Goal: Feedback & Contribution: Submit feedback/report problem

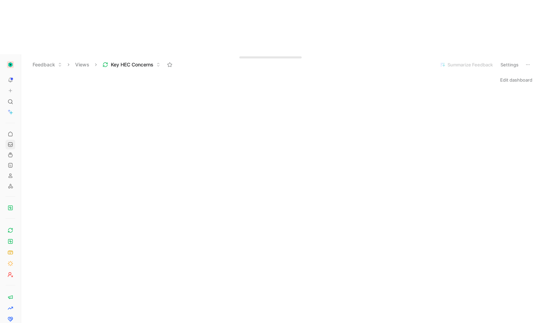
click at [10, 142] on icon at bounding box center [11, 145] width 6 height 6
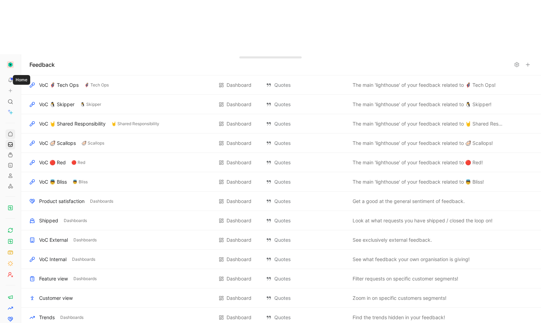
click at [13, 132] on icon at bounding box center [11, 135] width 6 height 6
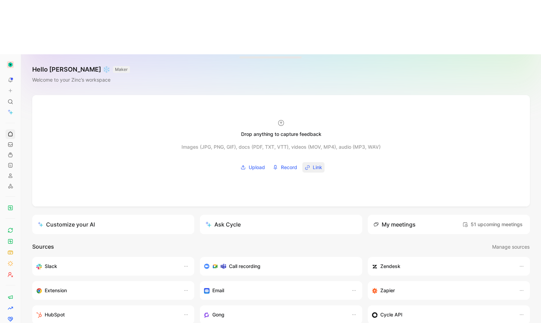
click at [316, 163] on span "Link" at bounding box center [317, 167] width 9 height 8
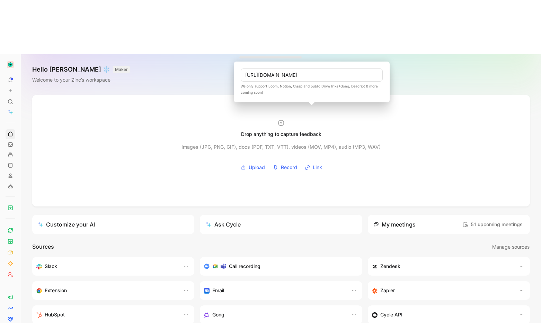
scroll to position [0, 37]
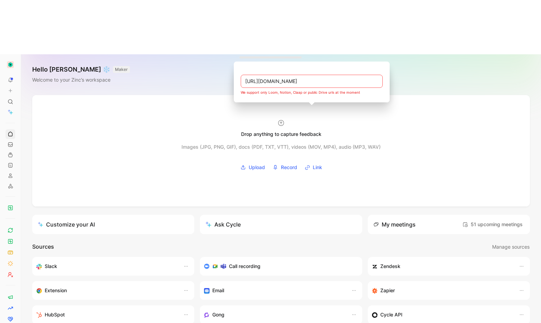
type input "[URL][DOMAIN_NAME]"
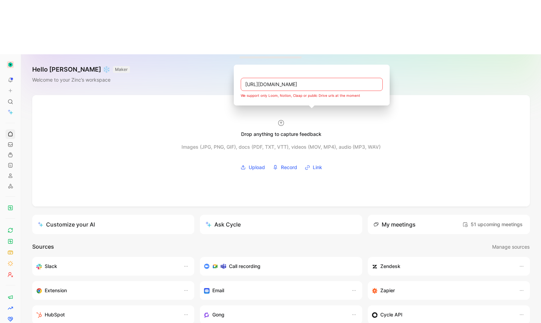
scroll to position [0, 0]
drag, startPoint x: 224, startPoint y: 23, endPoint x: 265, endPoint y: 116, distance: 101.1
click at [225, 54] on div "Hello [PERSON_NAME] ❄️ MAKER Welcome to your Zinc’s workspace" at bounding box center [281, 74] width 520 height 41
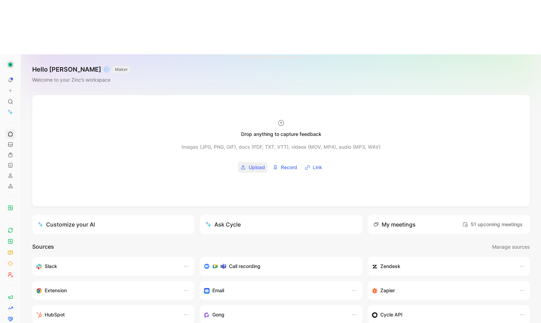
click at [252, 163] on span "Upload" at bounding box center [257, 167] width 16 height 8
click at [8, 143] on use at bounding box center [10, 145] width 4 height 4
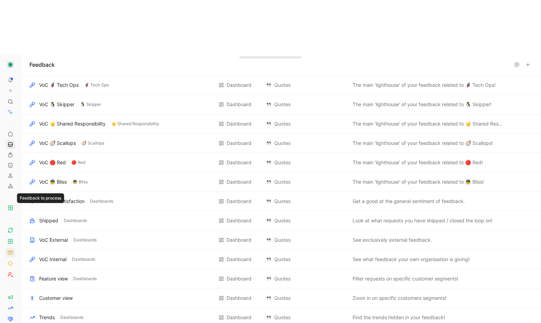
click at [11, 250] on icon at bounding box center [11, 253] width 6 height 6
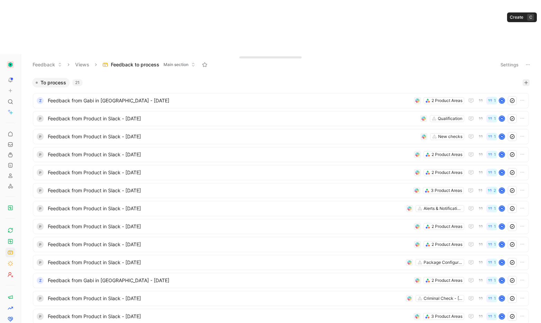
click at [522, 79] on button "button" at bounding box center [525, 82] width 7 height 7
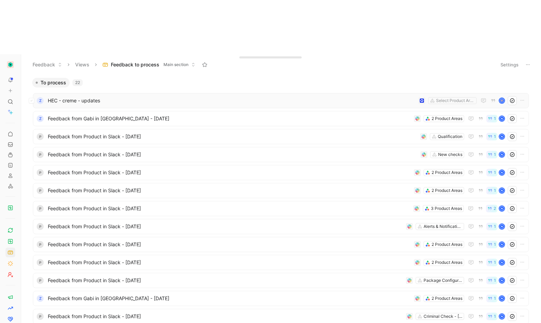
click at [200, 97] on span "HEC - creme - updates" at bounding box center [232, 101] width 368 height 8
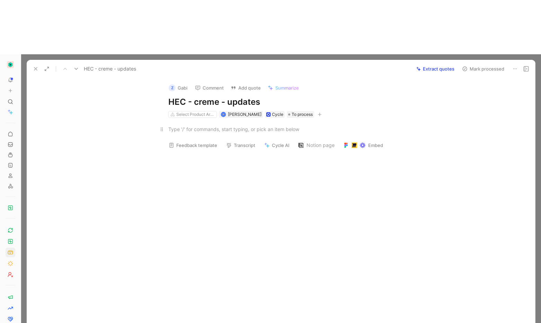
click at [198, 126] on div at bounding box center [288, 129] width 240 height 7
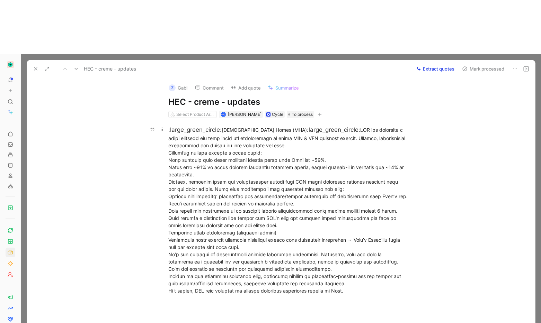
drag, startPoint x: 233, startPoint y: 121, endPoint x: 325, endPoint y: 86, distance: 99.4
click at [233, 126] on div ":large_green_circle: [DEMOGRAPHIC_DATA] Homes (MHA) :large_green_circle:" at bounding box center [288, 210] width 240 height 169
drag, startPoint x: 405, startPoint y: 118, endPoint x: 330, endPoint y: 75, distance: 86.8
click at [405, 126] on div ":large_green_circle: [DEMOGRAPHIC_DATA] Homes (MHA) :large_green_circle:" at bounding box center [288, 210] width 240 height 169
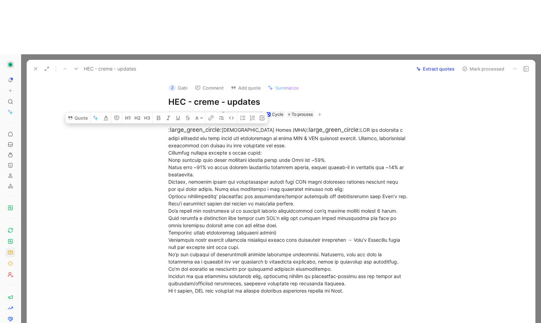
drag, startPoint x: 260, startPoint y: 143, endPoint x: 463, endPoint y: 246, distance: 227.8
click at [463, 246] on div ":large_green_circle: [DEMOGRAPHIC_DATA] Homes (MHA) :large_green_circle:" at bounding box center [288, 216] width 494 height 196
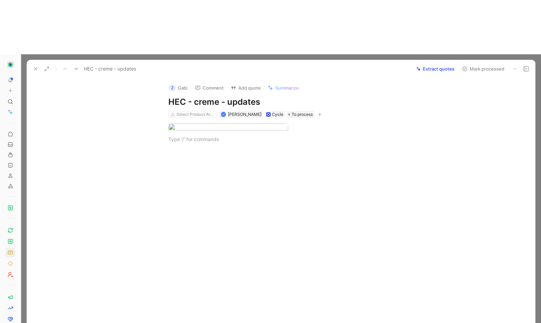
click at [270, 216] on div at bounding box center [288, 199] width 494 height 97
click at [254, 103] on body "To pick up a draggable item, press the space bar. While dragging, use the arrow…" at bounding box center [270, 161] width 541 height 323
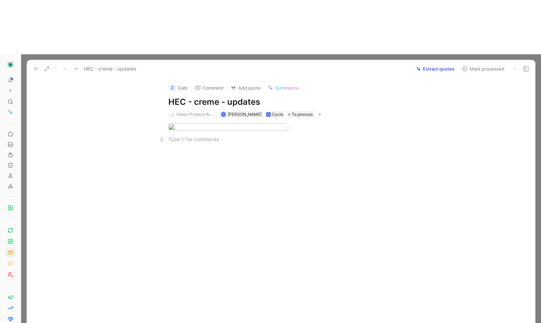
click at [194, 143] on div at bounding box center [288, 139] width 240 height 7
drag, startPoint x: 180, startPoint y: 150, endPoint x: 21, endPoint y: 149, distance: 159.6
click at [180, 155] on div at bounding box center [288, 203] width 494 height 97
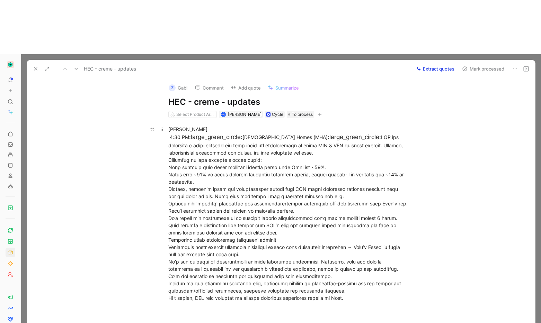
click at [328, 171] on div "[PERSON_NAME] 4:30 PM :large_green_circle: [DEMOGRAPHIC_DATA] Homes (MHA) :larg…" at bounding box center [288, 214] width 240 height 176
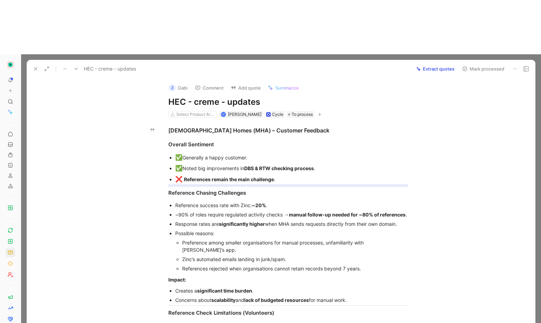
drag, startPoint x: 305, startPoint y: 75, endPoint x: 242, endPoint y: 131, distance: 84.1
click at [305, 126] on div "[DEMOGRAPHIC_DATA] Homes (MHA) – Customer Feedback" at bounding box center [288, 130] width 240 height 8
click at [281, 111] on div "Cycle" at bounding box center [277, 114] width 11 height 7
click at [252, 153] on div "✅ Generally a happy customer." at bounding box center [291, 157] width 233 height 9
drag, startPoint x: 300, startPoint y: 70, endPoint x: 299, endPoint y: 75, distance: 5.2
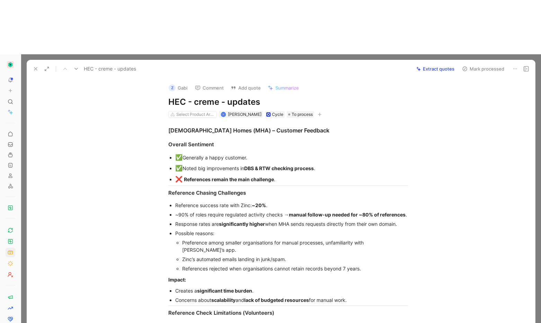
click at [300, 124] on h3 "[DEMOGRAPHIC_DATA] Homes (MHA) – Customer Feedback" at bounding box center [288, 131] width 266 height 14
click at [299, 126] on div "[DEMOGRAPHIC_DATA] Homes (MHA) – Customer Feedback" at bounding box center [288, 130] width 240 height 8
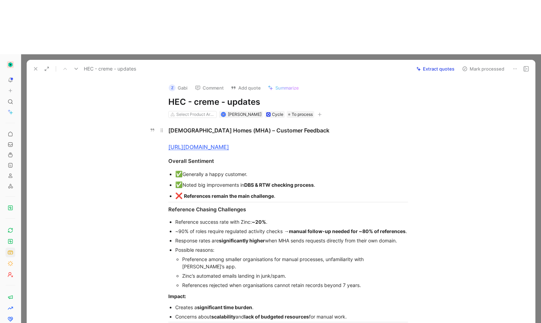
click at [196, 126] on div "[DEMOGRAPHIC_DATA] Homes (MHA) – Customer Feedback [URL][DOMAIN_NAME]" at bounding box center [288, 138] width 240 height 25
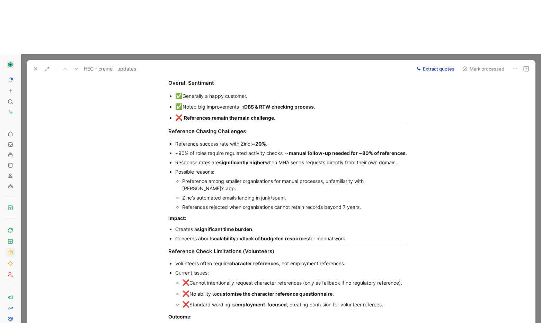
scroll to position [141, 0]
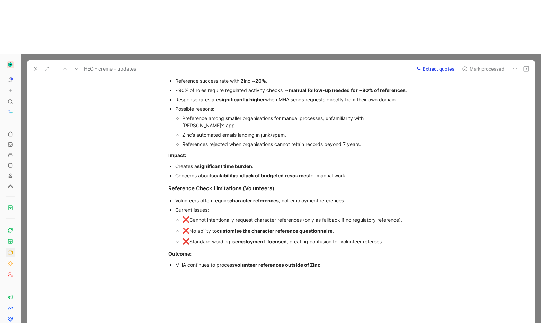
click at [258, 275] on div at bounding box center [288, 323] width 494 height 97
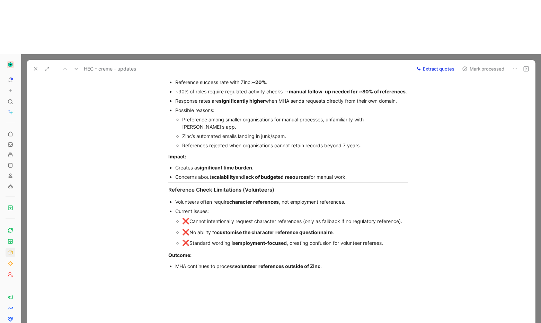
drag, startPoint x: 419, startPoint y: 196, endPoint x: 362, endPoint y: 185, distance: 57.8
click at [419, 196] on div "[DEMOGRAPHIC_DATA] Homes (MHA) – Customer Feedback [URL][DOMAIN_NAME] Overall S…" at bounding box center [288, 127] width 494 height 298
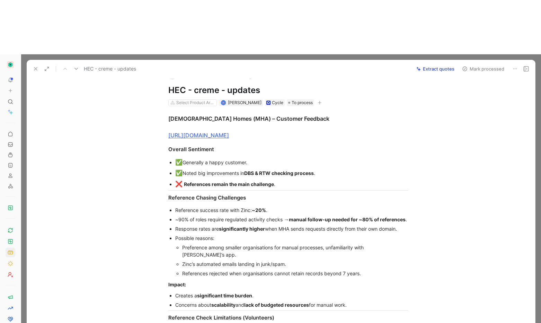
scroll to position [0, 0]
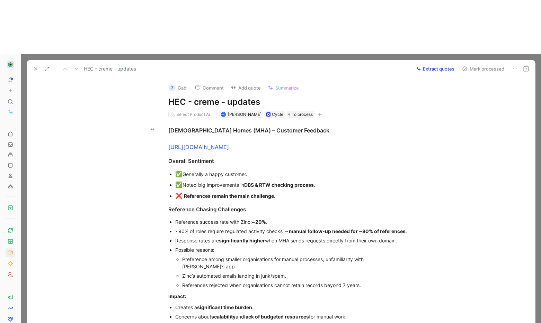
click at [172, 84] on div "Z" at bounding box center [172, 87] width 7 height 7
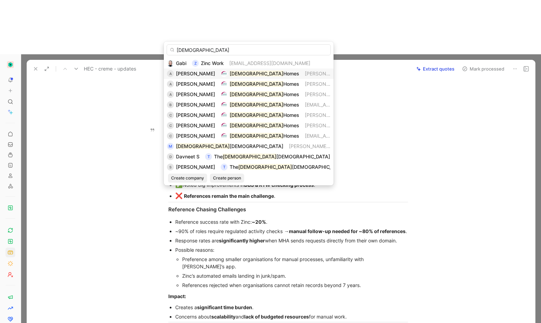
type input "[DEMOGRAPHIC_DATA]"
click at [284, 73] on span "Homes" at bounding box center [291, 74] width 16 height 6
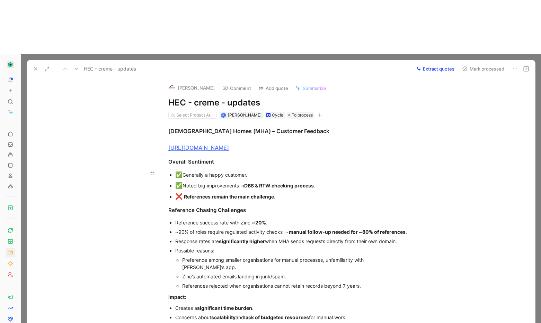
click at [239, 170] on p "✅ Generally a happy customer." at bounding box center [291, 175] width 233 height 11
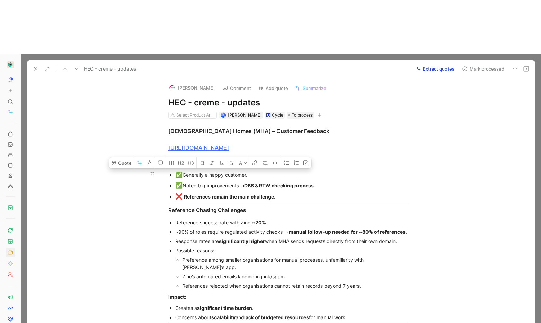
drag, startPoint x: 252, startPoint y: 123, endPoint x: 166, endPoint y: 117, distance: 86.4
click at [166, 170] on ul "✅ Generally a happy customer. ✅ Noted big improvements in DBS & RTW checking pr…" at bounding box center [288, 186] width 266 height 33
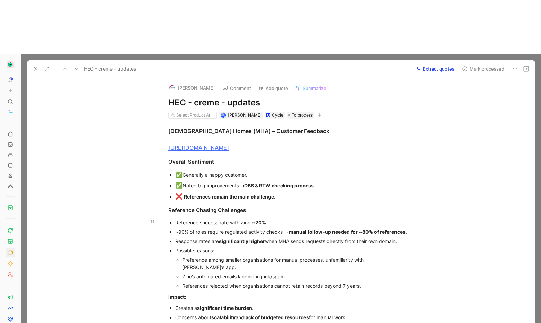
click at [250, 219] on div "Reference success rate with Zinc: ~20% ." at bounding box center [291, 222] width 233 height 7
click at [316, 181] on div "✅ Noted big improvements in DBS & RTW checking process ." at bounding box center [291, 185] width 233 height 9
drag, startPoint x: 260, startPoint y: 131, endPoint x: 163, endPoint y: 129, distance: 97.0
click at [163, 170] on ul "✅ Generally a happy customer. ✅ Noted big improvements in DBS & RTW checking pr…" at bounding box center [288, 186] width 266 height 33
click at [207, 207] on div "Reference Chasing Challenges" at bounding box center [288, 211] width 240 height 8
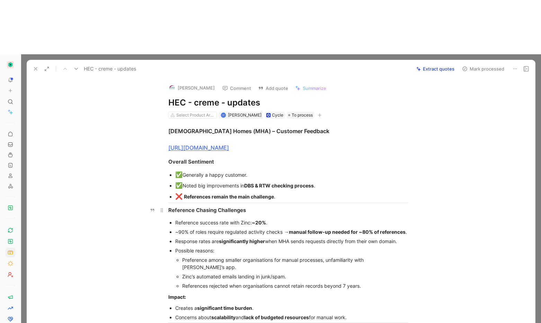
click at [300, 207] on div "Reference Chasing Challenges" at bounding box center [288, 211] width 240 height 8
click at [293, 192] on div "❌ References remain the main challenge ." at bounding box center [291, 196] width 233 height 9
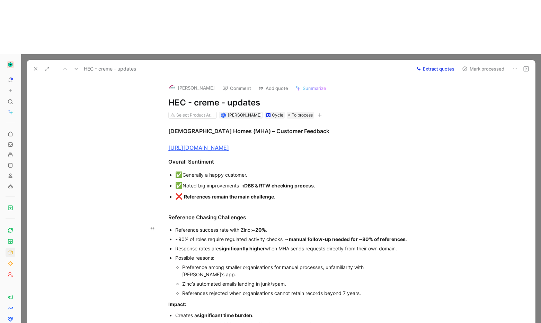
click at [278, 245] on div "Response rates are significantly higher when MHA sends requests directly from t…" at bounding box center [291, 248] width 233 height 7
click at [260, 254] on div "Possible reasons:" at bounding box center [291, 257] width 233 height 7
drag, startPoint x: 212, startPoint y: 202, endPoint x: 401, endPoint y: 204, distance: 189.4
click at [401, 225] on ul "Reference success rate with Zinc: ~20% . ~90% of roles require regulated activi…" at bounding box center [288, 261] width 266 height 73
click at [200, 239] on button "Quote" at bounding box center [198, 244] width 25 height 11
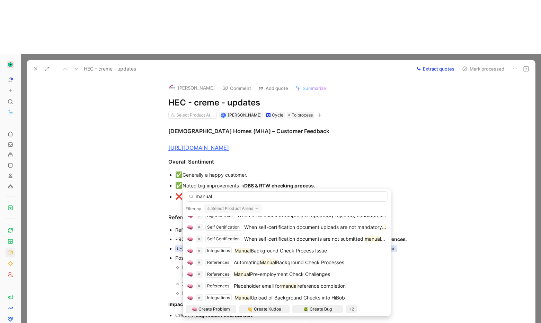
scroll to position [38, 0]
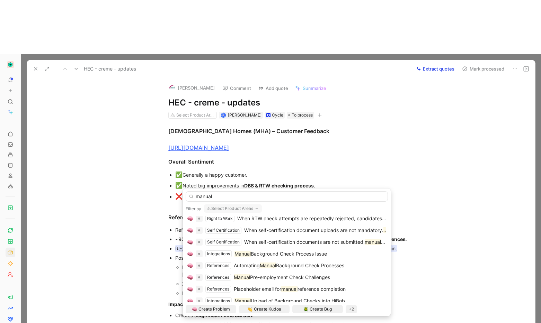
type input "manual"
click at [222, 208] on button "Select Product Areas" at bounding box center [233, 209] width 58 height 8
type input "ref"
click at [226, 194] on span "erences" at bounding box center [224, 195] width 18 height 6
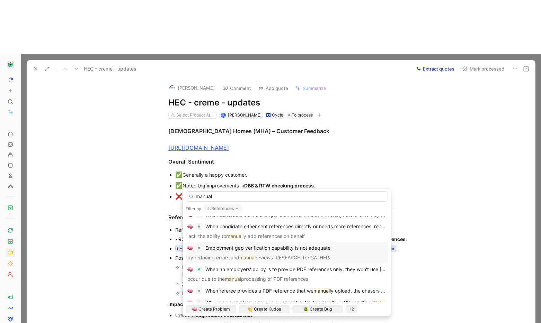
scroll to position [84, 0]
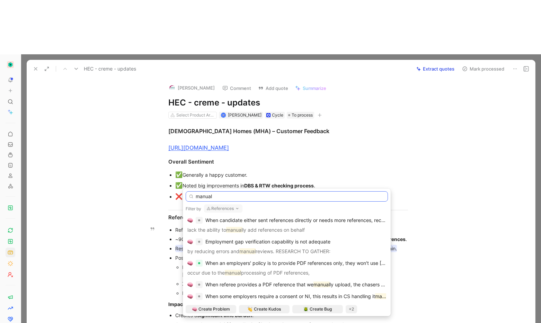
click at [235, 192] on input "manual" at bounding box center [287, 196] width 202 height 10
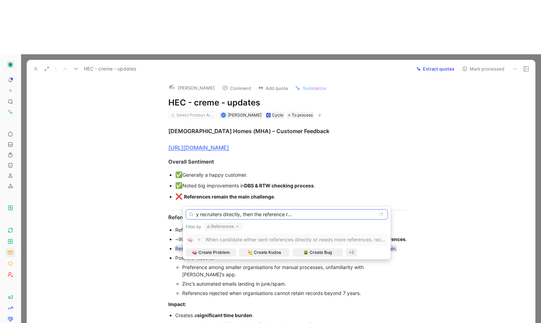
scroll to position [0, 83]
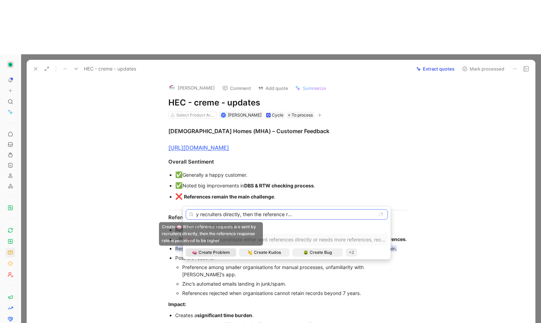
type input "When reference requests are sent by recruiters directly, then the reference res…"
click at [207, 256] on span "Create Problem" at bounding box center [214, 252] width 32 height 7
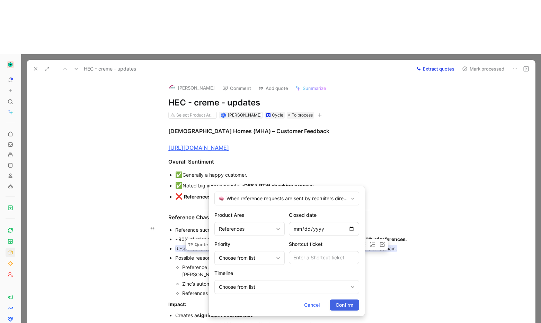
click at [342, 303] on span "Confirm" at bounding box center [344, 305] width 18 height 8
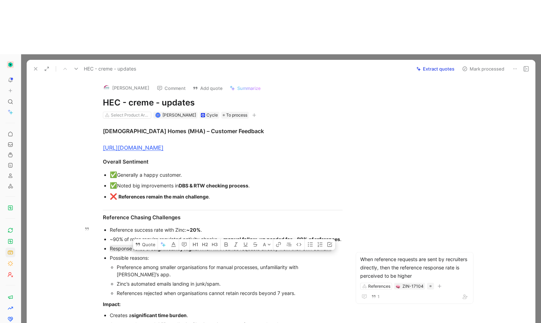
click at [136, 264] on div "Preference among smaller organisations for manual processes, unfamiliarity with…" at bounding box center [230, 271] width 226 height 15
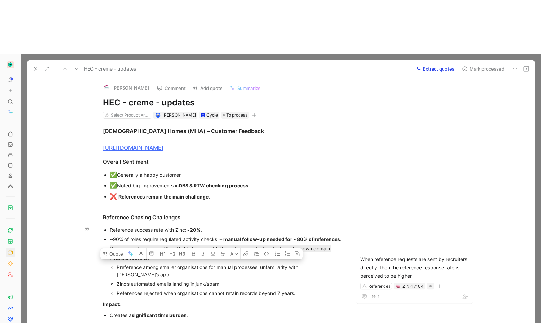
drag, startPoint x: 301, startPoint y: 239, endPoint x: 94, endPoint y: 209, distance: 209.1
click at [94, 225] on ul "Reference success rate with Zinc: ~20% . ~90% of roles require regulated activi…" at bounding box center [223, 261] width 266 height 73
click at [111, 249] on button "Quote" at bounding box center [112, 254] width 25 height 11
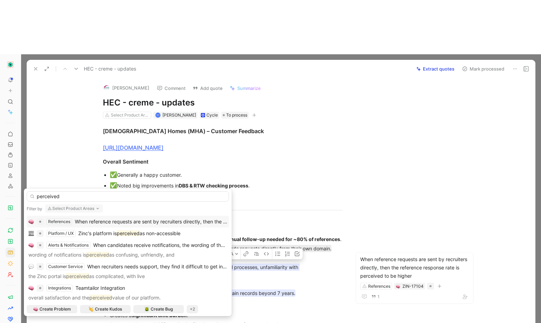
type input "perceived"
click at [172, 223] on span "When reference requests are sent by recruiters directly, then the reference res…" at bounding box center [178, 222] width 207 height 6
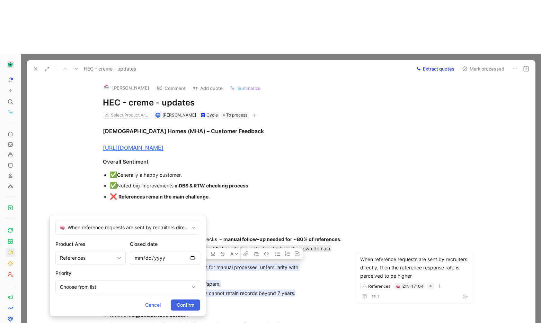
click at [188, 307] on span "Confirm" at bounding box center [186, 305] width 18 height 8
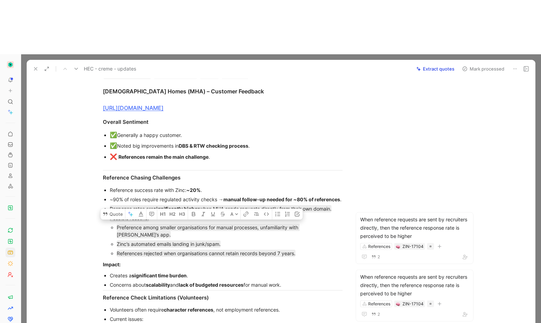
scroll to position [128, 0]
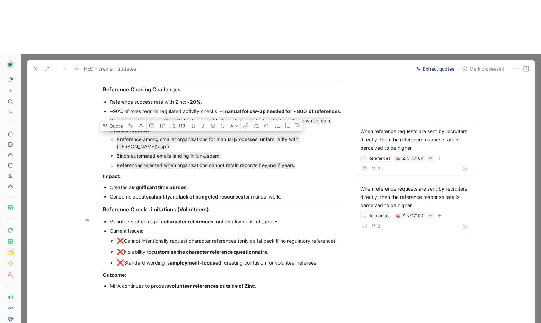
click at [151, 248] on div "❌ No ability to customise the character reference questionnaire ." at bounding box center [230, 252] width 226 height 9
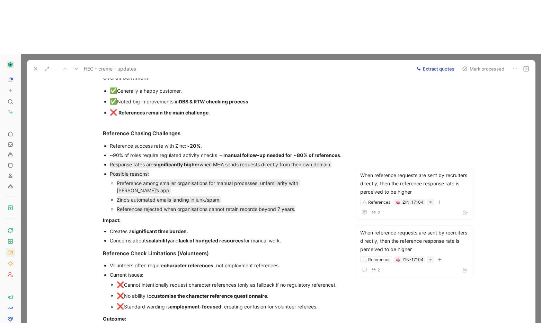
scroll to position [83, 0]
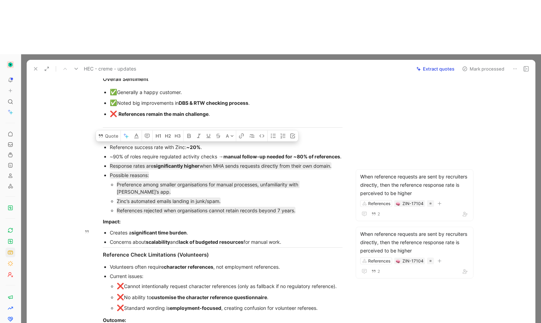
drag, startPoint x: 107, startPoint y: 92, endPoint x: 228, endPoint y: 110, distance: 122.1
click at [292, 186] on div "[DEMOGRAPHIC_DATA] Homes (MHA) – Customer Feedback [URL][DOMAIN_NAME] Overall S…" at bounding box center [222, 189] width 363 height 306
click at [108, 131] on button "Quote" at bounding box center [108, 136] width 25 height 11
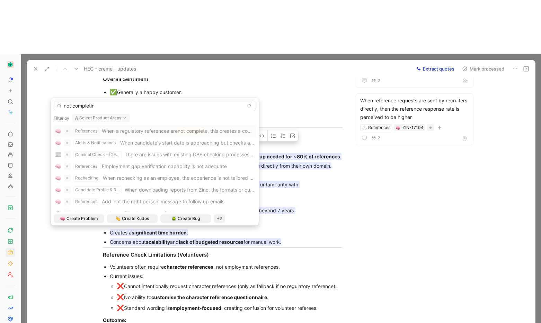
type input "not completing"
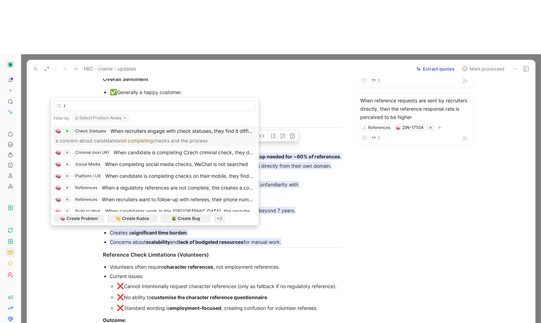
type input "re"
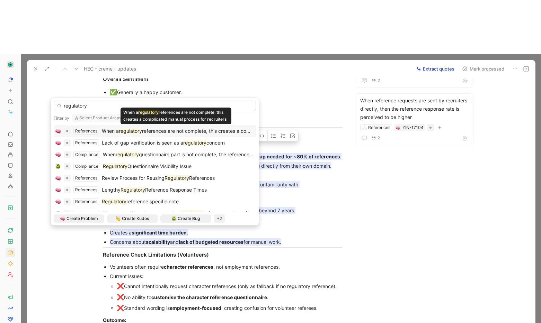
type input "regulatory"
click at [220, 130] on span "references are not complete, this creates a complicated manual process for recr…" at bounding box center [239, 131] width 194 height 6
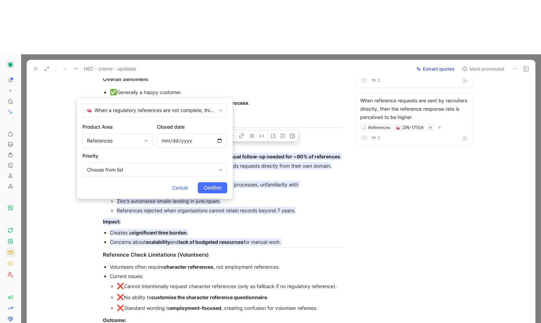
click at [209, 191] on span "Confirm" at bounding box center [213, 188] width 18 height 8
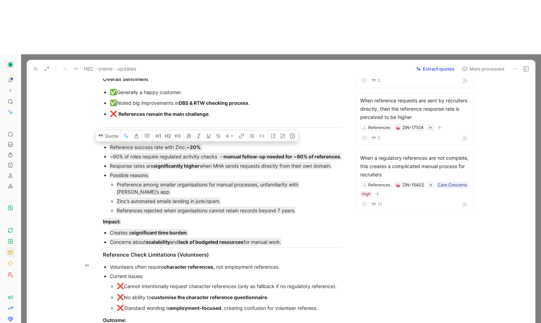
click at [172, 295] on strong "customise the character reference questionnaire" at bounding box center [209, 298] width 116 height 6
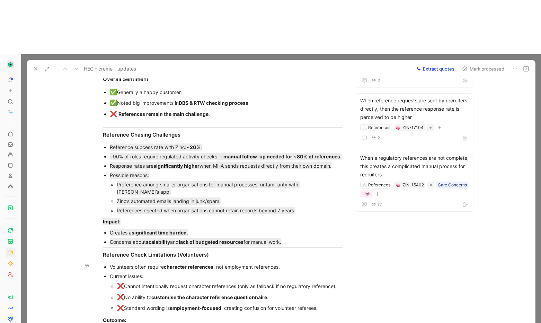
click at [164, 264] on strong "character references" at bounding box center [189, 267] width 50 height 6
click at [106, 262] on ul "Volunteers often require character references , not employment references. Curr…" at bounding box center [223, 288] width 266 height 52
drag, startPoint x: 198, startPoint y: 247, endPoint x: 156, endPoint y: 257, distance: 43.2
click at [117, 292] on li "❌ No ability to customise the character reference questionnaire ." at bounding box center [230, 297] width 226 height 11
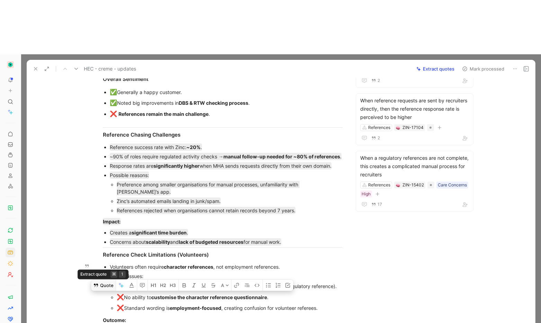
click at [99, 280] on button "Quote" at bounding box center [103, 285] width 25 height 11
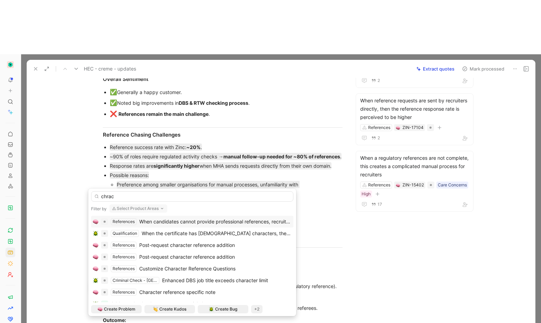
type input "chra"
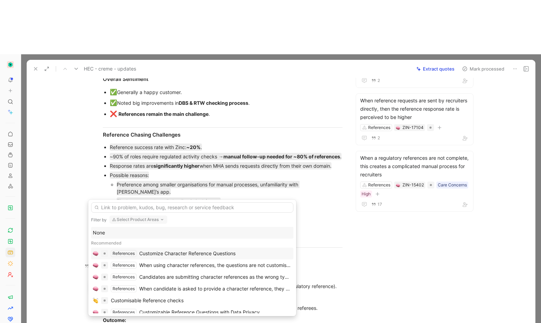
click at [173, 252] on div "Customize Character Reference Questions" at bounding box center [187, 254] width 96 height 8
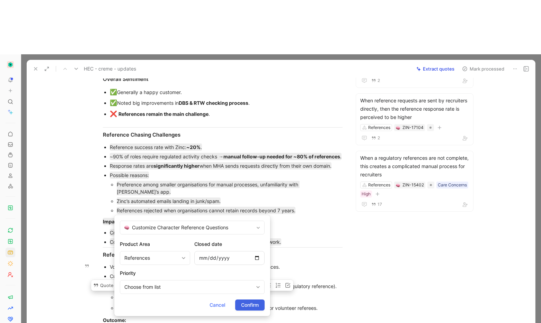
click at [245, 301] on span "Confirm" at bounding box center [250, 305] width 18 height 8
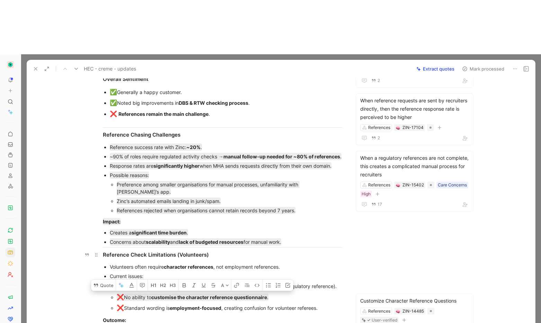
click at [313, 251] on div "Reference Check Limitations (Volunteers)" at bounding box center [223, 255] width 240 height 8
click at [221, 304] on div "❌ Standard wording is employment-focused , creating confusion for volunteer ref…" at bounding box center [230, 308] width 226 height 9
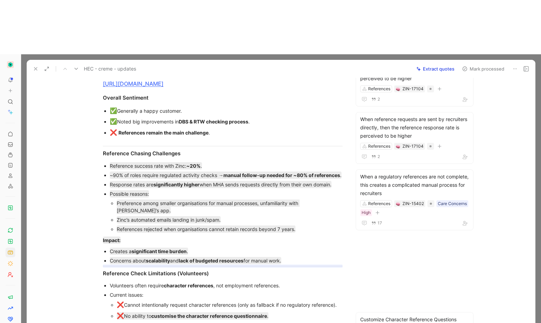
scroll to position [142, 0]
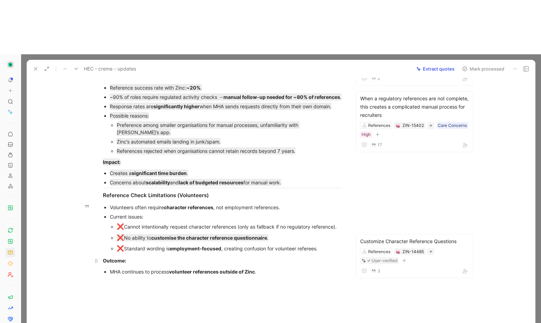
drag, startPoint x: 261, startPoint y: 177, endPoint x: 195, endPoint y: 201, distance: 70.3
click at [113, 203] on ul "Volunteers often require character references , not employment references. Curr…" at bounding box center [223, 229] width 266 height 52
click at [315, 244] on div "❌ Standard wording is employment-focused , creating confusion for volunteer ref…" at bounding box center [230, 248] width 226 height 9
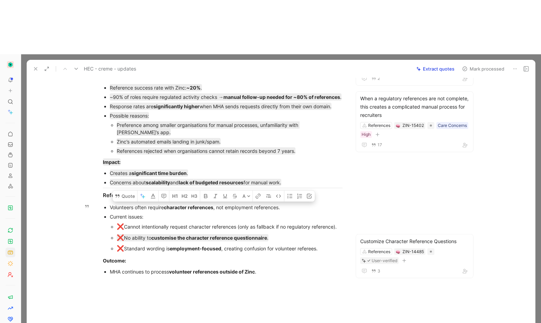
drag, startPoint x: 333, startPoint y: 193, endPoint x: 106, endPoint y: 152, distance: 230.4
click at [106, 203] on ul "Volunteers often require character references , not employment references. Curr…" at bounding box center [223, 229] width 266 height 52
click at [131, 191] on button "Quote" at bounding box center [125, 196] width 25 height 11
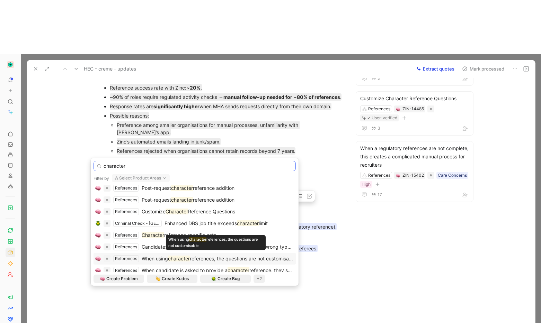
scroll to position [25, 0]
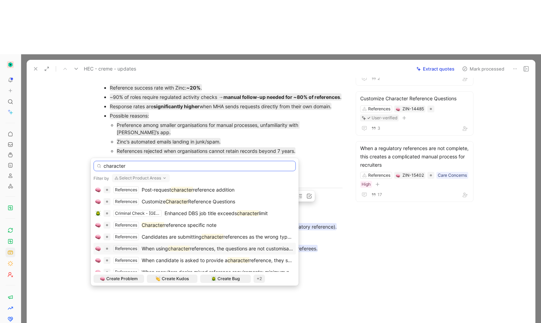
type input "character"
click at [160, 251] on span "When using" at bounding box center [155, 249] width 26 height 6
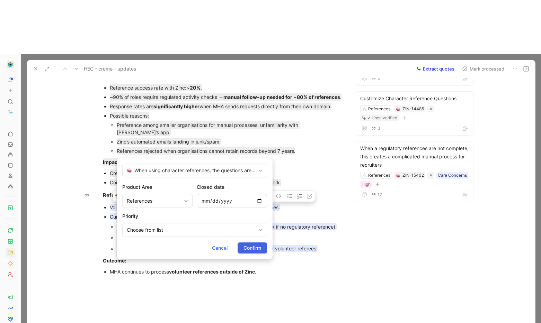
click at [246, 248] on span "Confirm" at bounding box center [252, 248] width 18 height 8
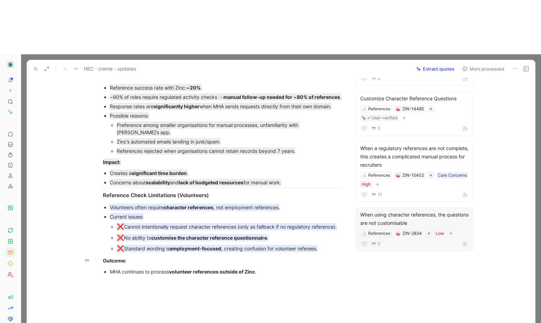
click at [410, 208] on div "When using character references, the questions are not customisable References …" at bounding box center [415, 230] width 118 height 44
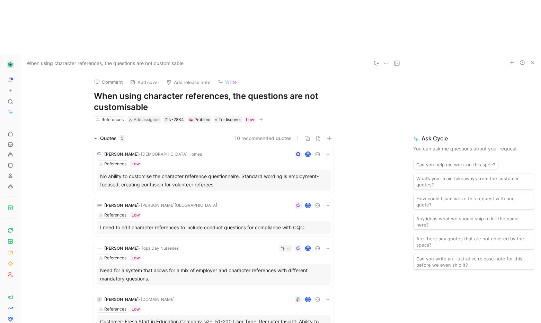
click at [374, 61] on use at bounding box center [374, 63] width 3 height 4
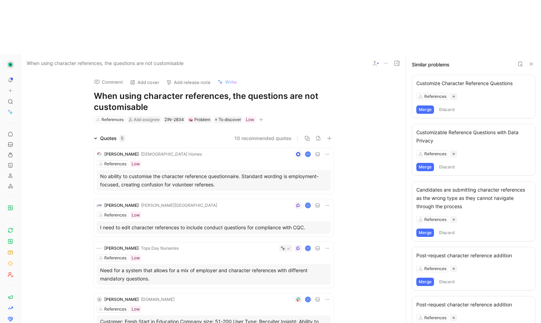
click at [425, 106] on button "Merge" at bounding box center [425, 110] width 18 height 8
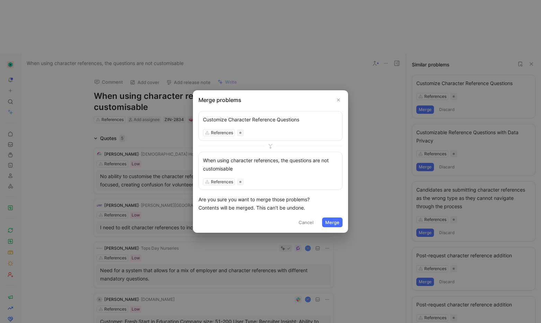
click at [328, 221] on button "Merge" at bounding box center [332, 223] width 20 height 10
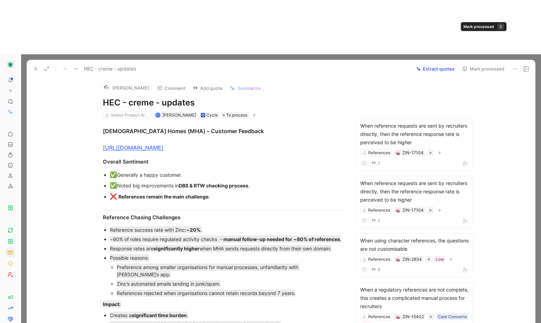
click at [485, 64] on button "Mark processed" at bounding box center [483, 69] width 48 height 10
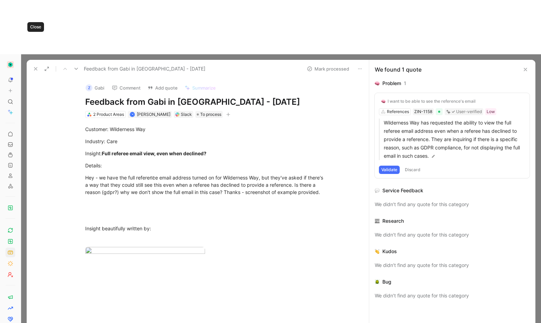
click at [36, 64] on button at bounding box center [36, 69] width 10 height 10
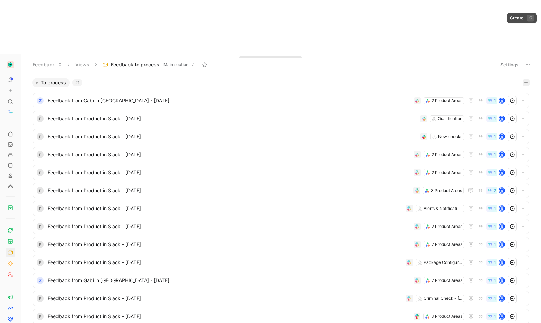
click at [524, 81] on icon "button" at bounding box center [526, 83] width 4 height 4
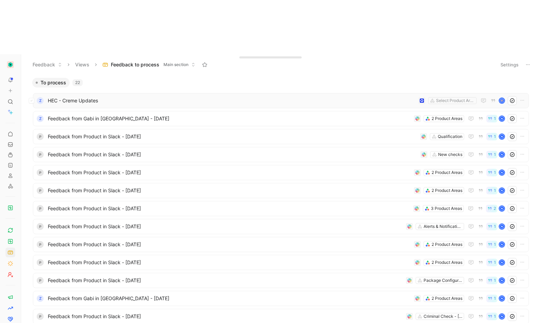
click at [91, 93] on div "Z HEC - Creme Updates Select Product Areas" at bounding box center [281, 100] width 496 height 15
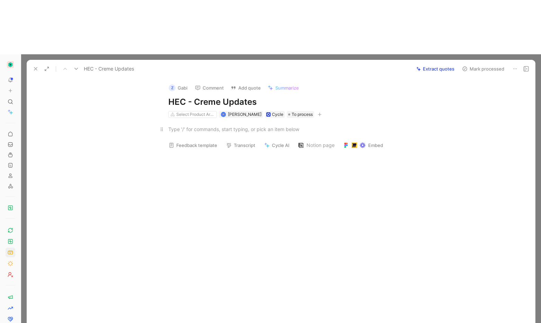
click at [262, 126] on div at bounding box center [288, 129] width 240 height 7
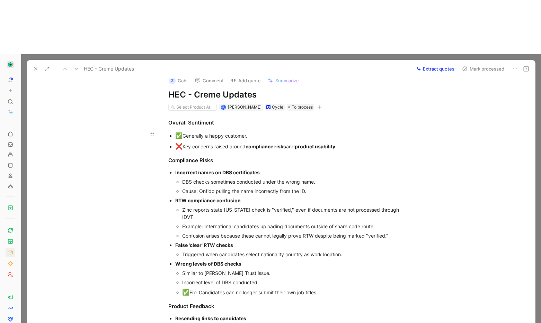
click at [359, 142] on div "❌ Key concerns raised around compliance risks and product usability ." at bounding box center [291, 146] width 233 height 9
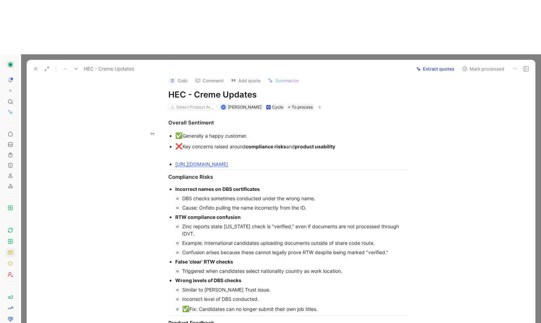
click at [167, 131] on ul "✅ Generally a happy customer. ❌ Key concerns raised around compliance risks and…" at bounding box center [288, 150] width 266 height 38
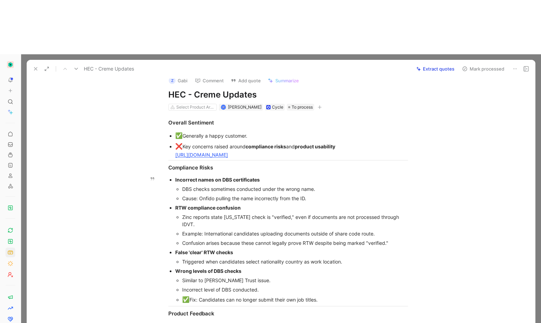
click at [316, 204] on div "RTW compliance confusion" at bounding box center [291, 207] width 233 height 7
click at [405, 214] on div "Zinc reports state [US_STATE] check is "verified," even if documents are not pr…" at bounding box center [295, 221] width 226 height 15
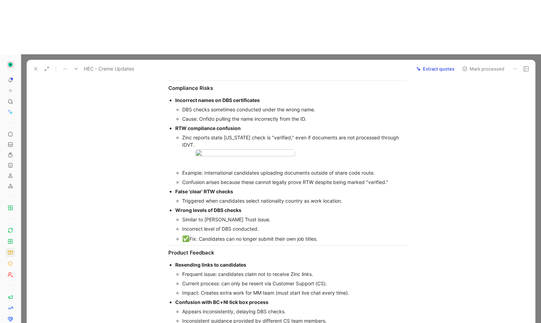
scroll to position [135, 0]
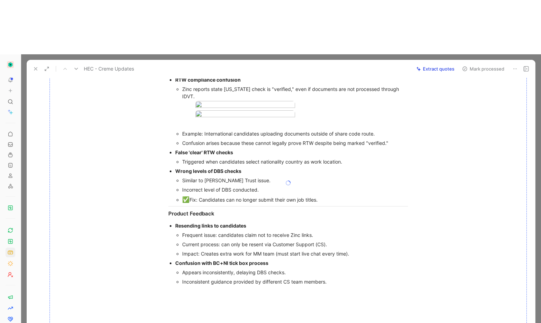
click at [251, 90] on div at bounding box center [288, 183] width 477 height 401
drag, startPoint x: 244, startPoint y: 83, endPoint x: 322, endPoint y: 255, distance: 188.7
click at [330, 260] on div at bounding box center [288, 183] width 477 height 401
click at [389, 113] on div at bounding box center [288, 183] width 477 height 401
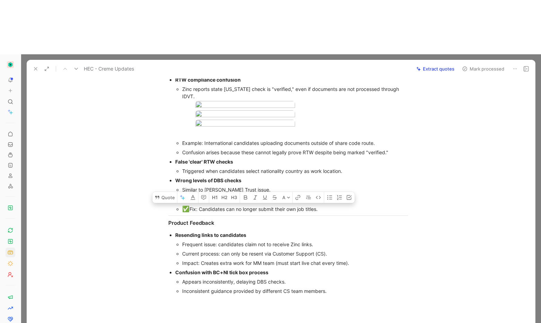
drag, startPoint x: 342, startPoint y: 283, endPoint x: 109, endPoint y: 261, distance: 234.4
click at [161, 215] on ul "Incorrect names on DBS certificates DBS checks sometimes conducted under the wr…" at bounding box center [288, 131] width 266 height 168
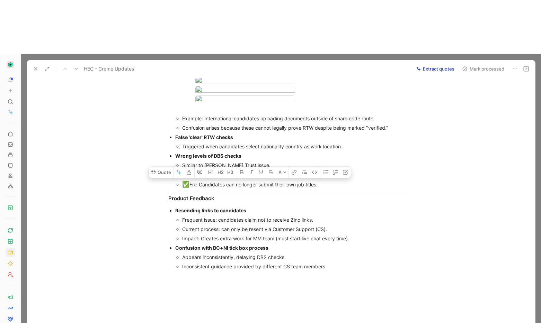
scroll to position [270, 0]
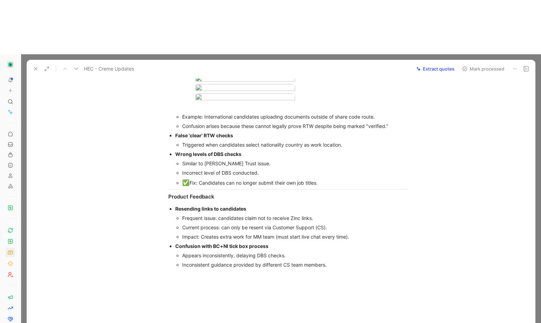
click at [256, 275] on div at bounding box center [288, 323] width 494 height 97
click at [200, 275] on div at bounding box center [288, 323] width 494 height 97
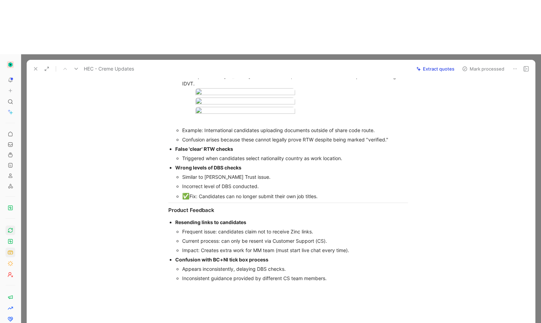
scroll to position [70, 0]
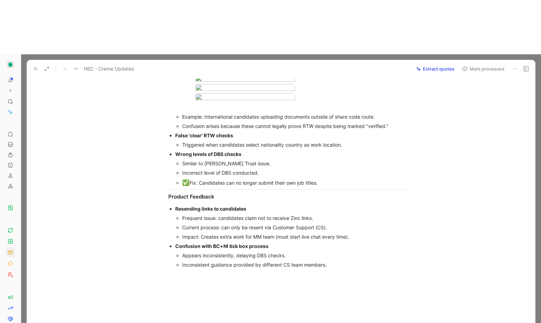
scroll to position [161, 0]
click at [261, 122] on body "To pick up a draggable item, press the space bar. While dragging, use the arrow…" at bounding box center [270, 161] width 541 height 323
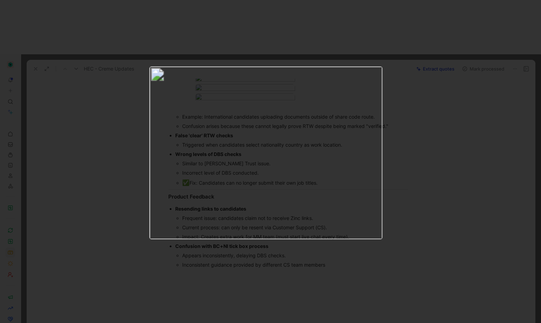
drag, startPoint x: 430, startPoint y: 123, endPoint x: 400, endPoint y: 126, distance: 30.7
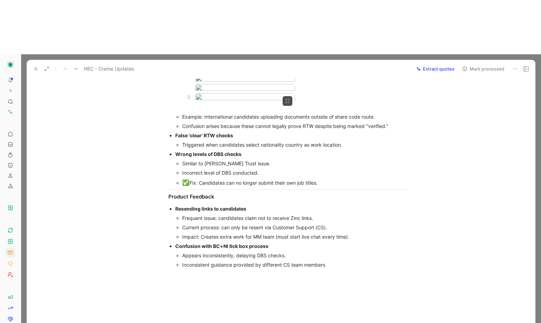
drag, startPoint x: 326, startPoint y: 125, endPoint x: 204, endPoint y: 91, distance: 126.3
click at [214, 103] on div at bounding box center [294, 97] width 199 height 9
click at [188, 96] on use at bounding box center [189, 97] width 2 height 3
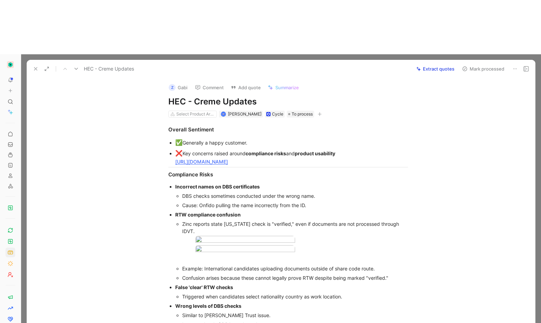
scroll to position [0, 0]
click at [174, 83] on button "Z Gabi" at bounding box center [177, 88] width 25 height 10
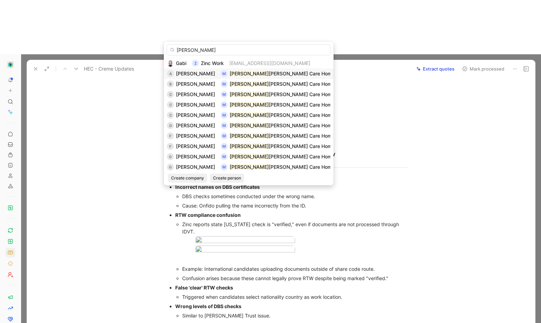
type input "[PERSON_NAME]"
click at [200, 71] on span "[PERSON_NAME]" at bounding box center [195, 74] width 39 height 6
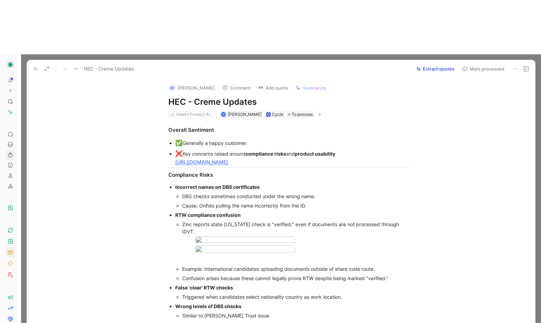
scroll to position [7, 0]
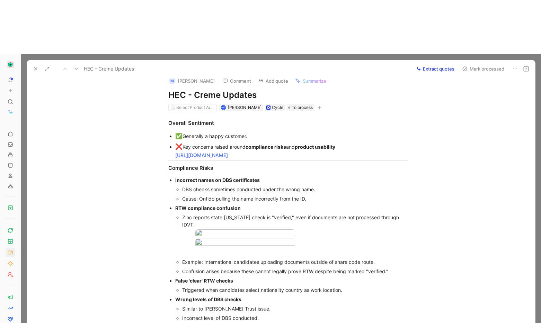
click at [37, 66] on icon at bounding box center [36, 69] width 6 height 6
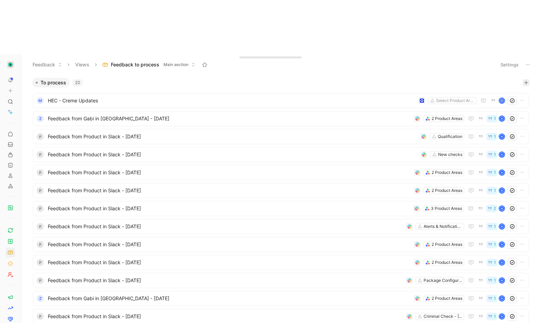
click at [525, 79] on button "button" at bounding box center [525, 82] width 7 height 7
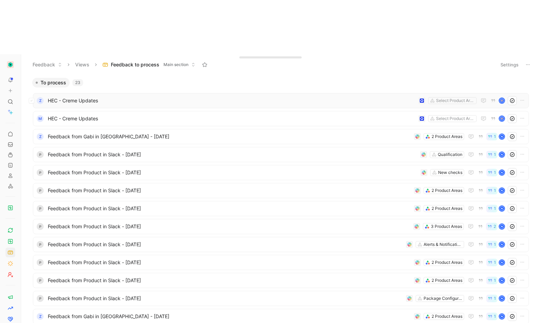
click at [96, 97] on span "HEC - Creme Updates" at bounding box center [232, 101] width 368 height 8
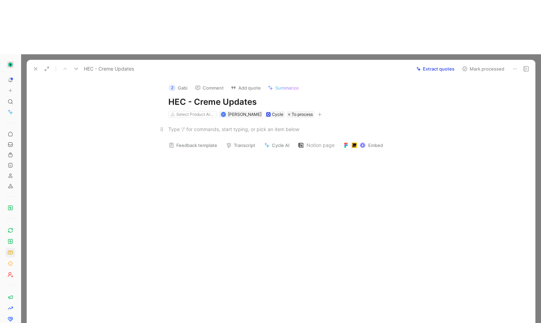
click at [241, 124] on p at bounding box center [288, 129] width 266 height 11
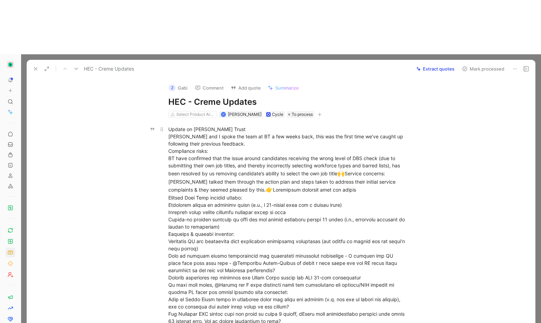
click at [279, 126] on div "Update on [PERSON_NAME] Trust [PERSON_NAME] and I spoke the team at BT a few we…" at bounding box center [288, 225] width 240 height 199
click at [351, 126] on div "Update on [PERSON_NAME] Trust [PERSON_NAME] and I spoke the team at BT a few we…" at bounding box center [288, 225] width 240 height 199
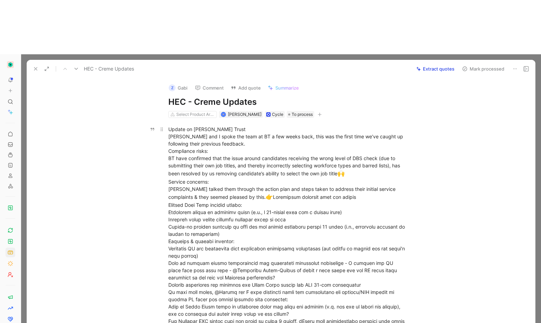
click at [303, 160] on div "Update on [PERSON_NAME] Trust [PERSON_NAME] and I spoke the team at BT a few we…" at bounding box center [288, 229] width 240 height 207
click at [301, 156] on div "Update on [PERSON_NAME] Trust [PERSON_NAME] and I spoke the team at BT a few we…" at bounding box center [288, 229] width 240 height 207
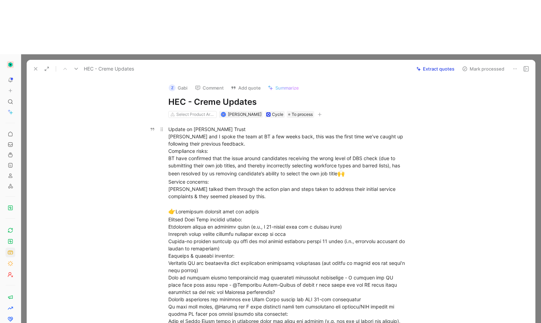
click at [188, 190] on div "Update on [PERSON_NAME] Trust [PERSON_NAME] and I spoke the team at BT a few we…" at bounding box center [288, 236] width 240 height 221
click at [168, 188] on div "Update on [PERSON_NAME] Trust [PERSON_NAME] and I spoke the team at BT a few we…" at bounding box center [288, 236] width 240 height 221
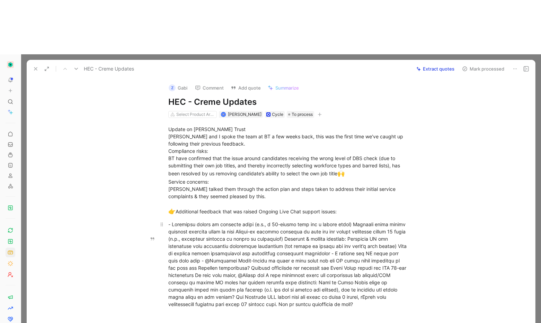
click at [349, 221] on div at bounding box center [288, 264] width 240 height 87
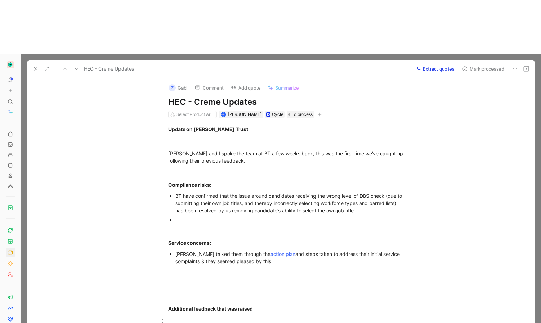
scroll to position [143, 0]
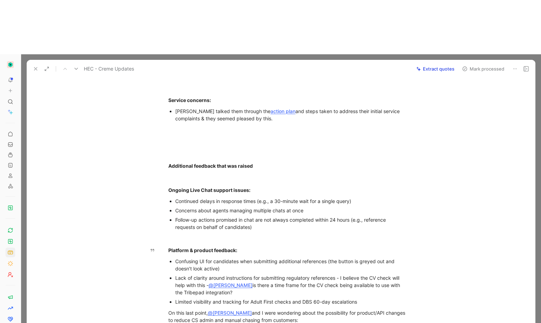
drag, startPoint x: 287, startPoint y: 182, endPoint x: 287, endPoint y: 177, distance: 5.5
click at [287, 235] on div at bounding box center [288, 238] width 240 height 7
click at [248, 187] on div "Ongoing Live Chat support issues:" at bounding box center [288, 190] width 240 height 7
click at [247, 174] on div at bounding box center [288, 177] width 240 height 7
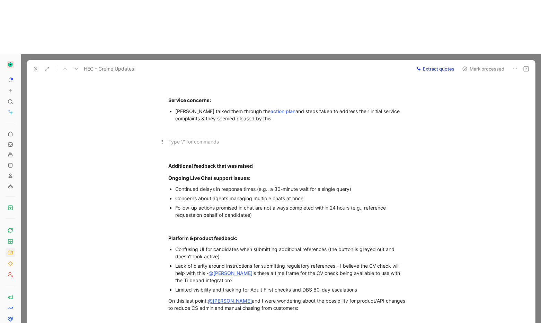
click at [236, 138] on div at bounding box center [288, 141] width 240 height 7
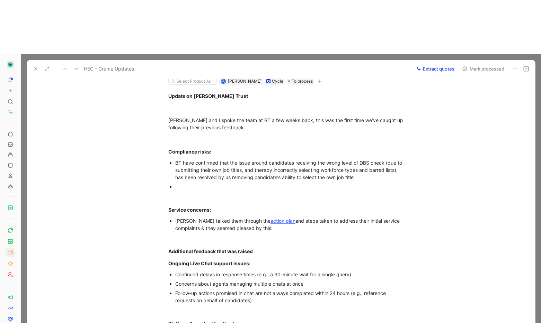
scroll to position [32, 0]
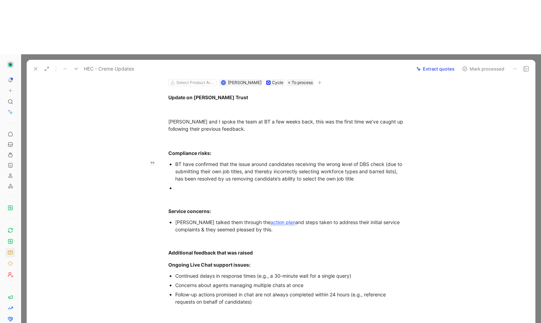
click at [201, 185] on div at bounding box center [291, 188] width 233 height 7
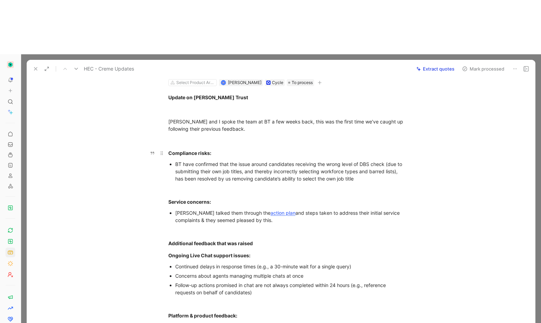
click at [208, 150] on strong "Compliance risks:" at bounding box center [189, 153] width 43 height 6
click at [209, 137] on div at bounding box center [288, 140] width 240 height 7
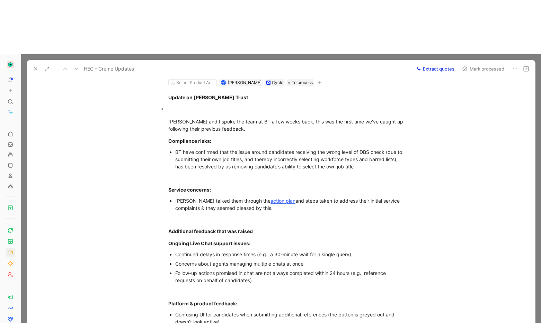
click at [212, 104] on p at bounding box center [288, 109] width 266 height 11
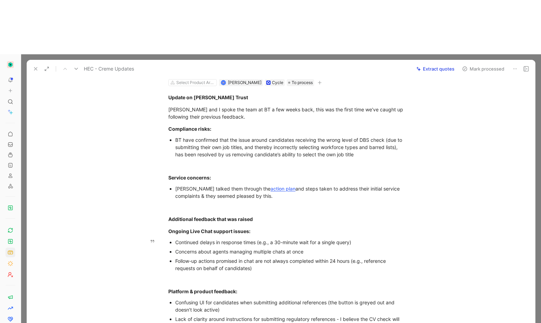
click at [271, 258] on div "Follow-up actions promised in chat are not always completed within 24 hours (e.…" at bounding box center [291, 265] width 233 height 15
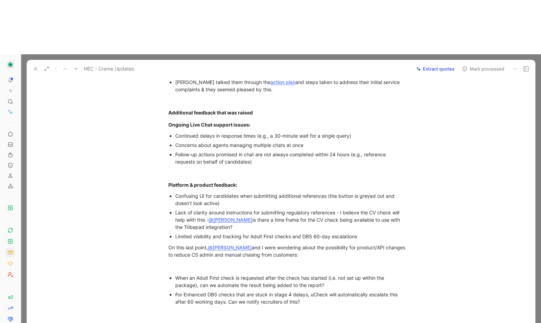
scroll to position [0, 0]
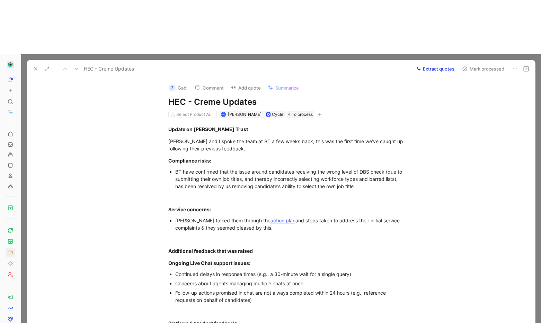
click at [179, 83] on button "Z Gabi" at bounding box center [177, 88] width 25 height 10
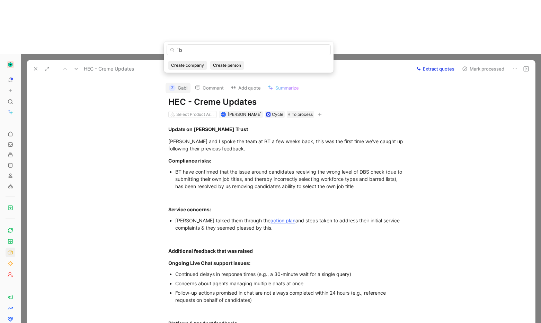
type input "`"
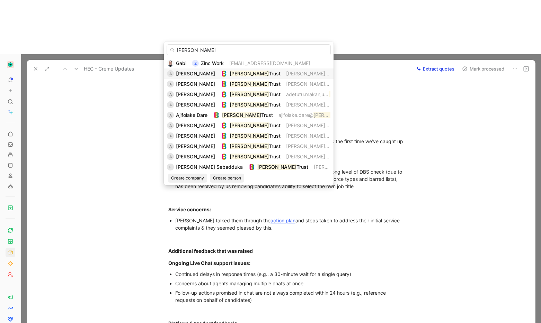
type input "[PERSON_NAME]"
click at [269, 75] on span "Trust" at bounding box center [275, 74] width 12 height 6
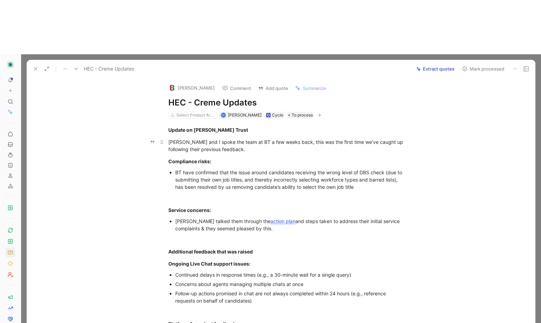
click at [289, 138] on div "[PERSON_NAME] and I spoke the team at BT a few weeks back, this was the first t…" at bounding box center [288, 145] width 240 height 15
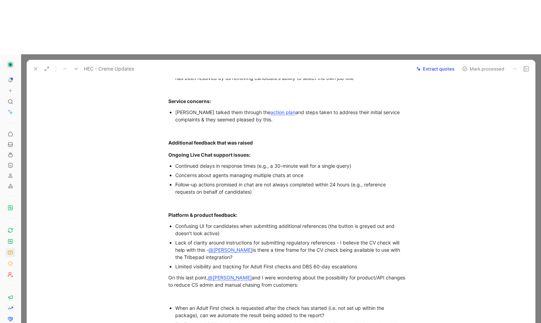
scroll to position [117, 0]
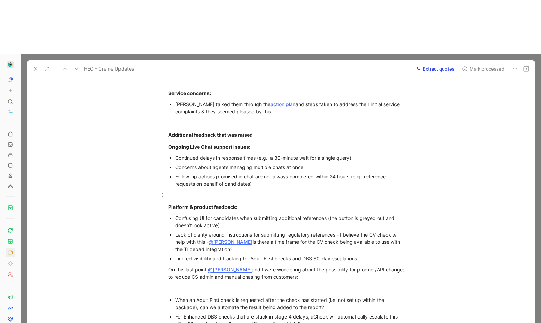
click at [316, 191] on div at bounding box center [288, 194] width 240 height 7
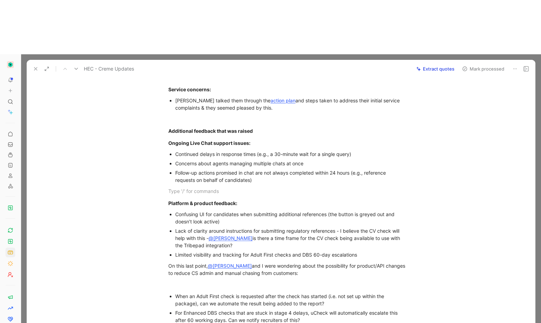
scroll to position [125, 0]
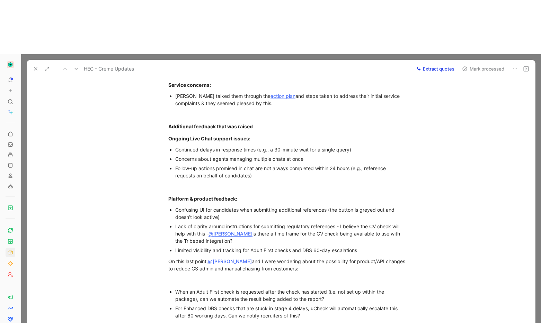
click at [301, 206] on div "Confusing UI for candidates when submitting additional references (the button i…" at bounding box center [291, 213] width 233 height 15
click at [198, 206] on div "Confusing UI for candidates when submitting additional references (the button i…" at bounding box center [291, 213] width 233 height 15
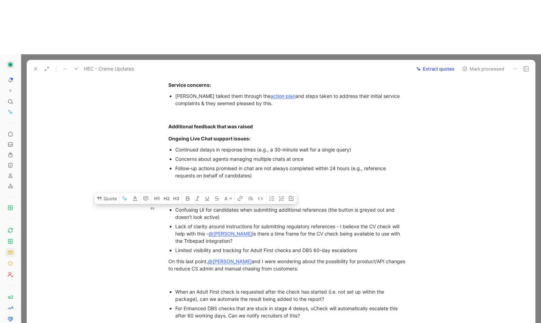
drag, startPoint x: 170, startPoint y: 155, endPoint x: 225, endPoint y: 162, distance: 55.1
click at [225, 205] on ul "Confusing UI for candidates when submitting additional references (the button i…" at bounding box center [288, 230] width 266 height 50
click at [108, 193] on button "Quote" at bounding box center [107, 198] width 25 height 11
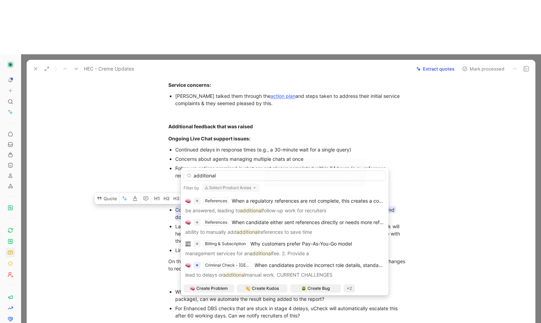
scroll to position [145, 0]
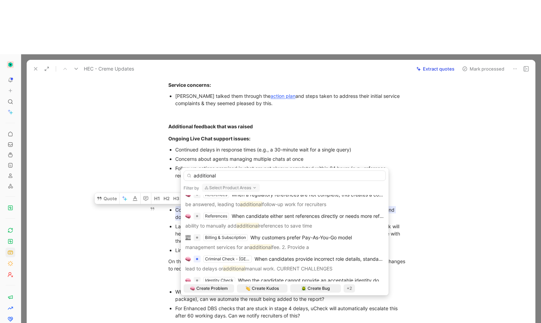
type input "additional"
click at [224, 186] on button "Select Product Areas" at bounding box center [231, 188] width 58 height 8
type input "refer"
click at [227, 173] on span "ences" at bounding box center [224, 174] width 14 height 6
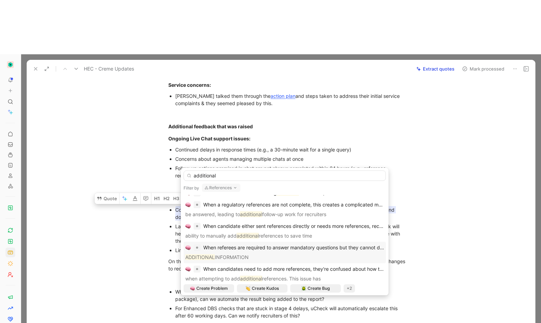
scroll to position [45, 0]
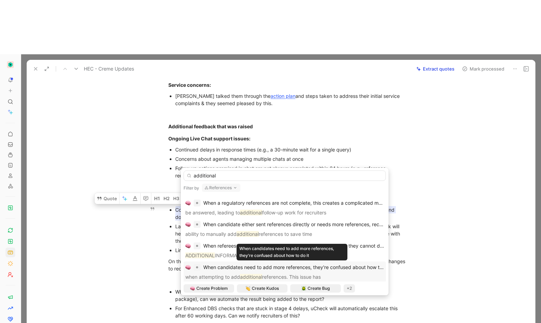
click at [281, 269] on span "When candidates need to add more references, they're confused about how to do it" at bounding box center [298, 268] width 190 height 6
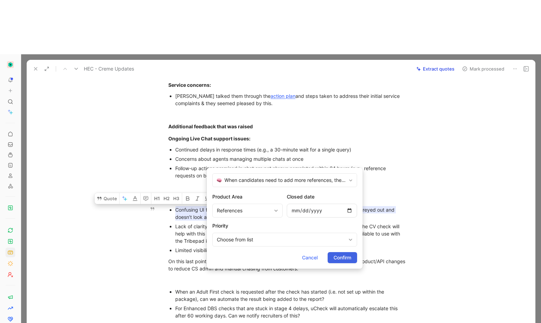
click at [338, 259] on span "Confirm" at bounding box center [342, 258] width 18 height 8
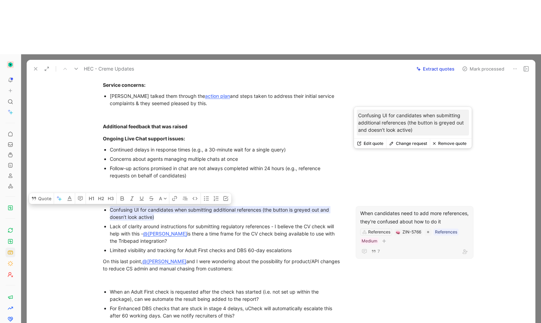
click at [410, 209] on div "When candidates need to add more references, they're confused about how to do it" at bounding box center [414, 217] width 109 height 17
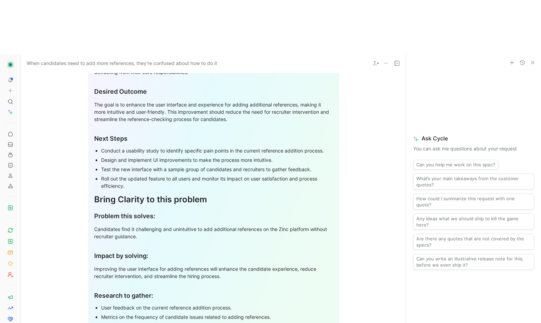
scroll to position [753, 0]
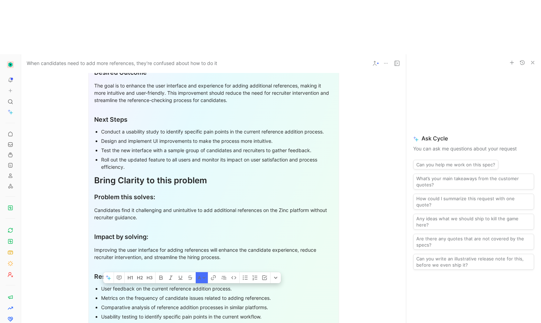
drag, startPoint x: 220, startPoint y: 290, endPoint x: 127, endPoint y: 186, distance: 139.3
click at [127, 186] on div "A Company Context Problem Overview In the current state of the Zinc platform, c…" at bounding box center [213, 119] width 385 height 653
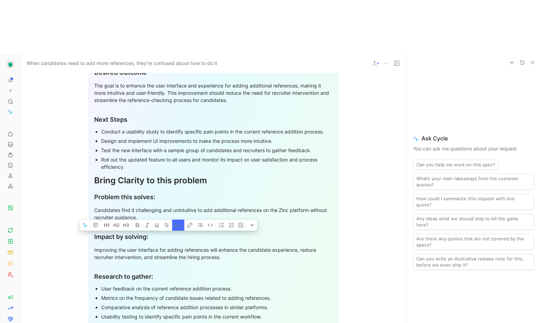
click at [127, 232] on div "Impact by solving:" at bounding box center [213, 236] width 239 height 9
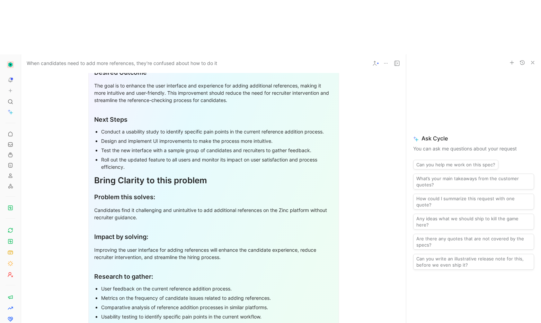
click at [125, 288] on section "Company Context Problem Overview In the current state of the Zinc platform, can…" at bounding box center [213, 70] width 385 height 545
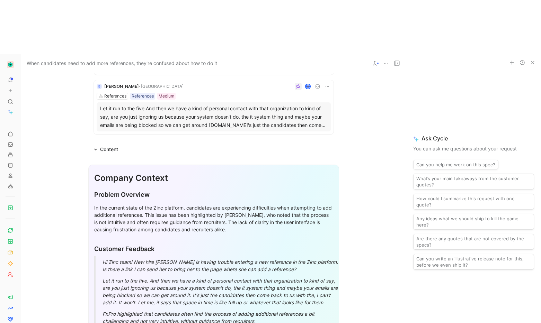
scroll to position [298, 0]
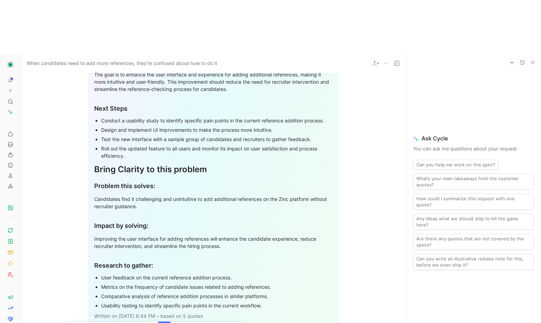
drag, startPoint x: 94, startPoint y: 216, endPoint x: 259, endPoint y: 304, distance: 187.1
click at [259, 304] on div "A Company Context Problem Overview In the current state of the Zinc platform, c…" at bounding box center [213, 108] width 385 height 653
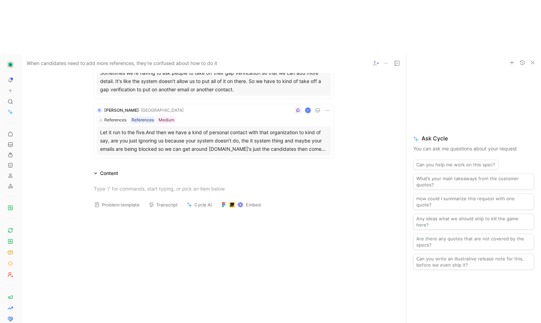
scroll to position [720, 0]
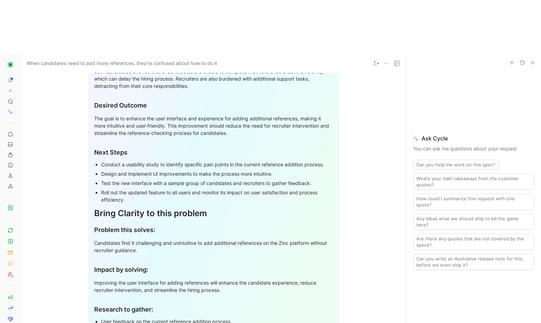
click at [200, 318] on div "User feedback on the current reference addition process." at bounding box center [217, 321] width 232 height 7
drag, startPoint x: 109, startPoint y: 158, endPoint x: 90, endPoint y: 157, distance: 18.7
click at [109, 207] on div "Bring Clarity to this problem" at bounding box center [213, 213] width 239 height 12
drag, startPoint x: 103, startPoint y: 168, endPoint x: 214, endPoint y: 199, distance: 115.1
click at [156, 197] on div "Company Context Problem Overview In the current state of the Zinc platform, can…" at bounding box center [213, 104] width 251 height 534
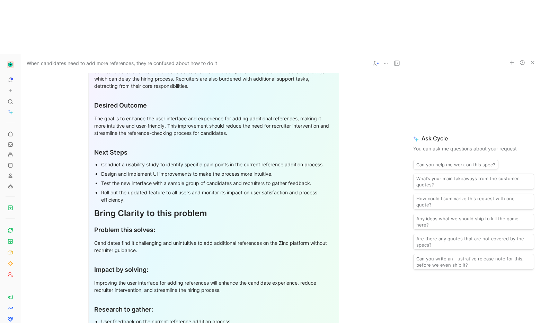
click at [355, 219] on section "Company Context Problem Overview In the current state of the Zinc platform, can…" at bounding box center [213, 103] width 385 height 545
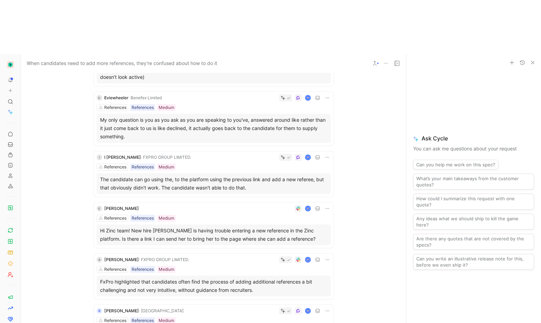
scroll to position [0, 0]
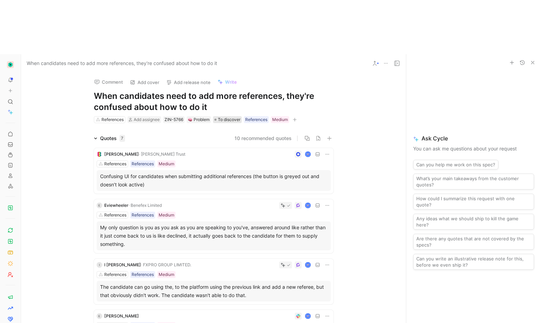
click at [230, 116] on span "To discover" at bounding box center [229, 119] width 23 height 7
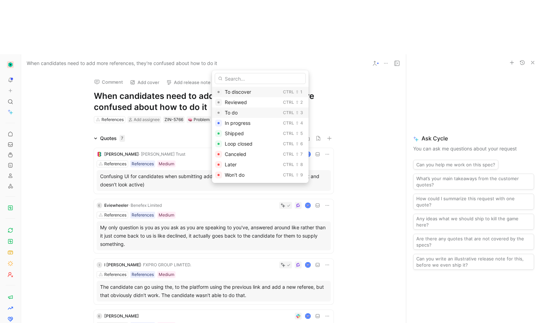
click at [243, 113] on div "To do" at bounding box center [252, 113] width 55 height 8
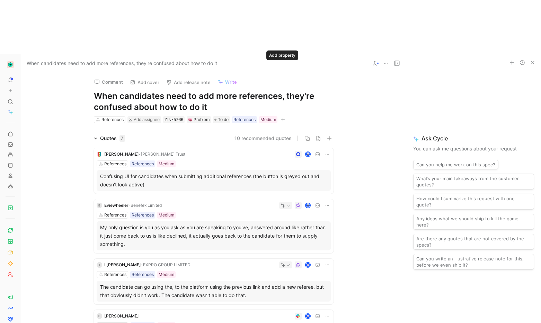
click at [281, 118] on icon "button" at bounding box center [283, 120] width 4 height 4
click at [323, 118] on icon "button" at bounding box center [322, 120] width 4 height 4
click at [320, 118] on icon "button" at bounding box center [322, 120] width 4 height 4
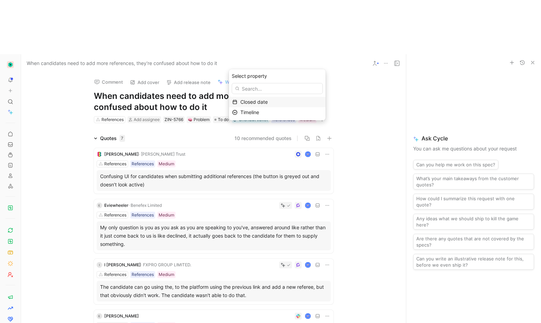
drag, startPoint x: 203, startPoint y: 79, endPoint x: 196, endPoint y: 70, distance: 11.4
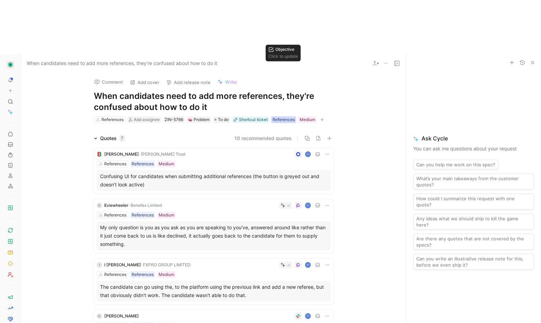
click at [282, 116] on div "References" at bounding box center [283, 119] width 22 height 7
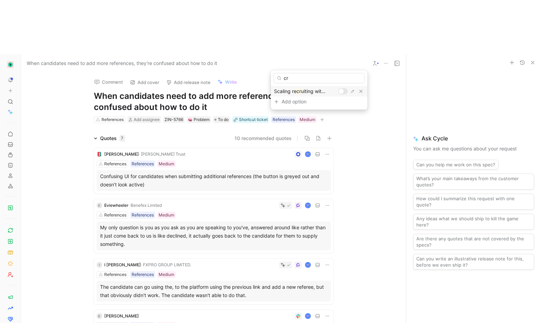
type input "c"
type input "care"
click at [338, 88] on div at bounding box center [343, 91] width 10 height 6
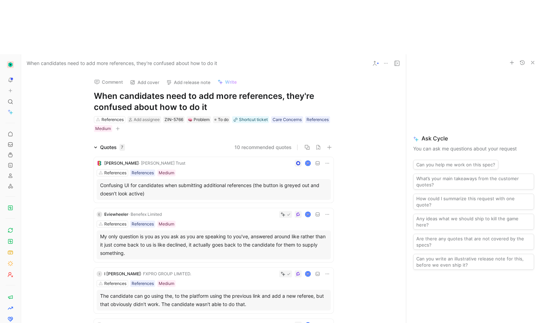
click at [304, 116] on div "References Add assignee ZIN-5766 Problem To do Shortcut ticket Care Concerns Re…" at bounding box center [213, 124] width 241 height 17
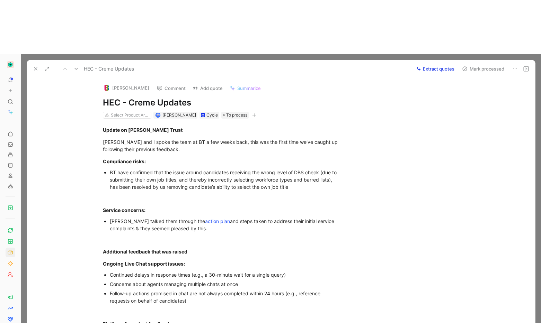
scroll to position [176, 0]
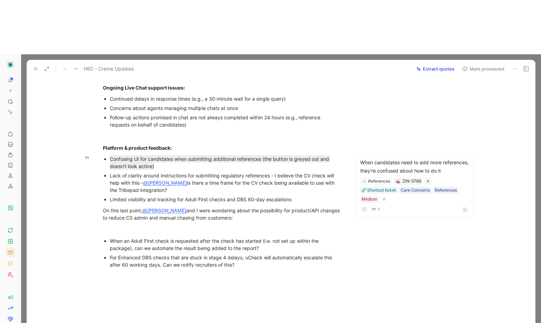
click at [117, 172] on div "Lack of clarity around instructions for submitting regulatory references - I be…" at bounding box center [226, 183] width 233 height 22
click at [110, 172] on div "Lack of clarity around instructions for submitting regulatory references - I be…" at bounding box center [226, 183] width 233 height 22
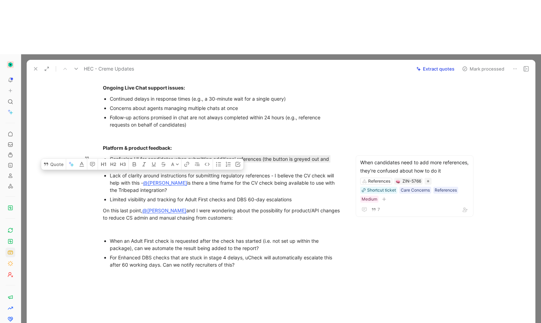
drag, startPoint x: 108, startPoint y: 122, endPoint x: 199, endPoint y: 139, distance: 92.3
click at [199, 172] on div "Lack of clarity around instructions for submitting regulatory references - I be…" at bounding box center [226, 183] width 233 height 22
click at [56, 159] on button "Quote" at bounding box center [53, 164] width 25 height 11
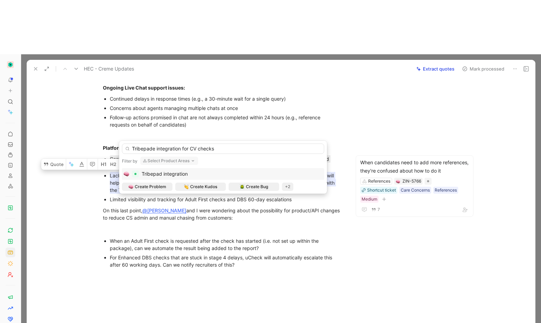
click at [152, 150] on input "Tribepade integration for CV checks" at bounding box center [223, 149] width 202 height 10
type input "Tribepad integration for CV checks"
click at [148, 188] on span "Create Problem" at bounding box center [151, 186] width 32 height 7
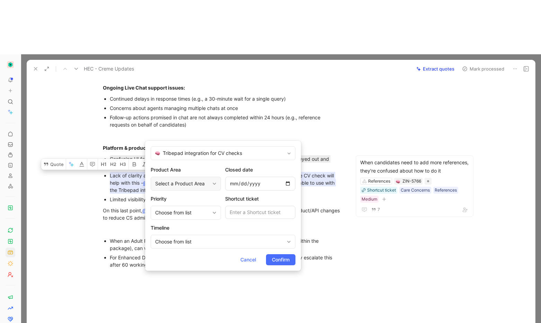
click at [171, 186] on div "Select a Product Area" at bounding box center [182, 184] width 54 height 8
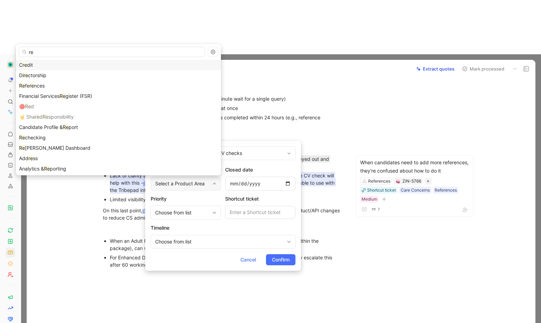
type input "ref"
